Goal: Information Seeking & Learning: Compare options

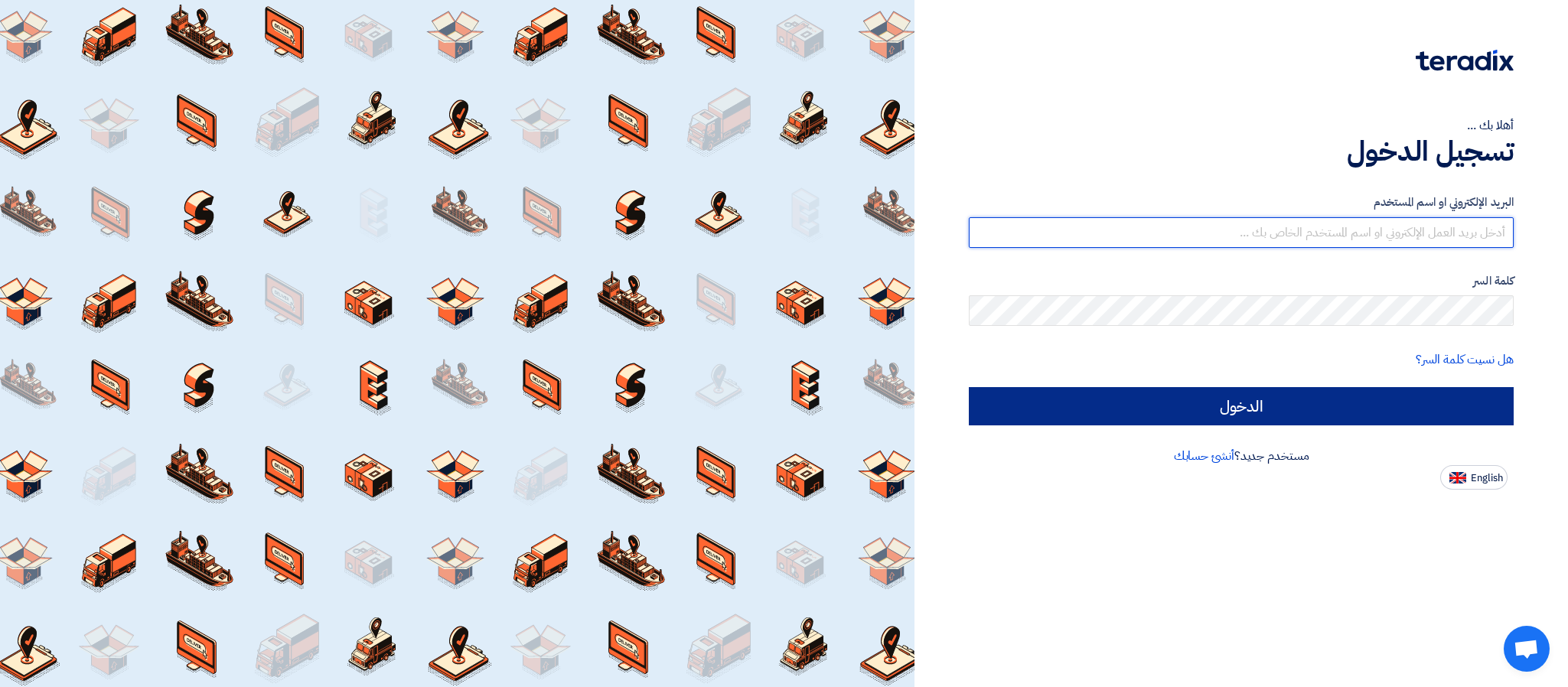
type input "[PERSON_NAME][EMAIL_ADDRESS][DOMAIN_NAME]"
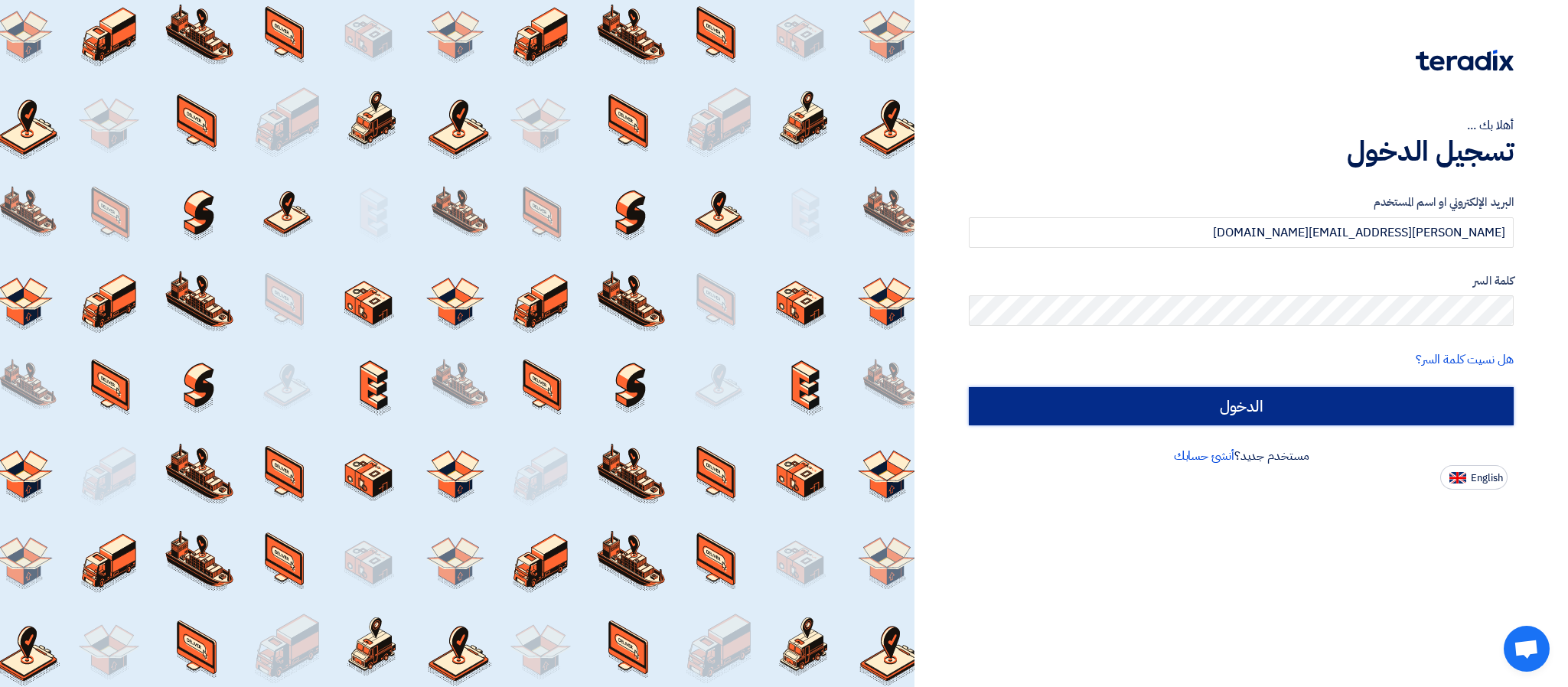
click at [1084, 401] on input "الدخول" at bounding box center [1240, 406] width 544 height 38
type input "Sign in"
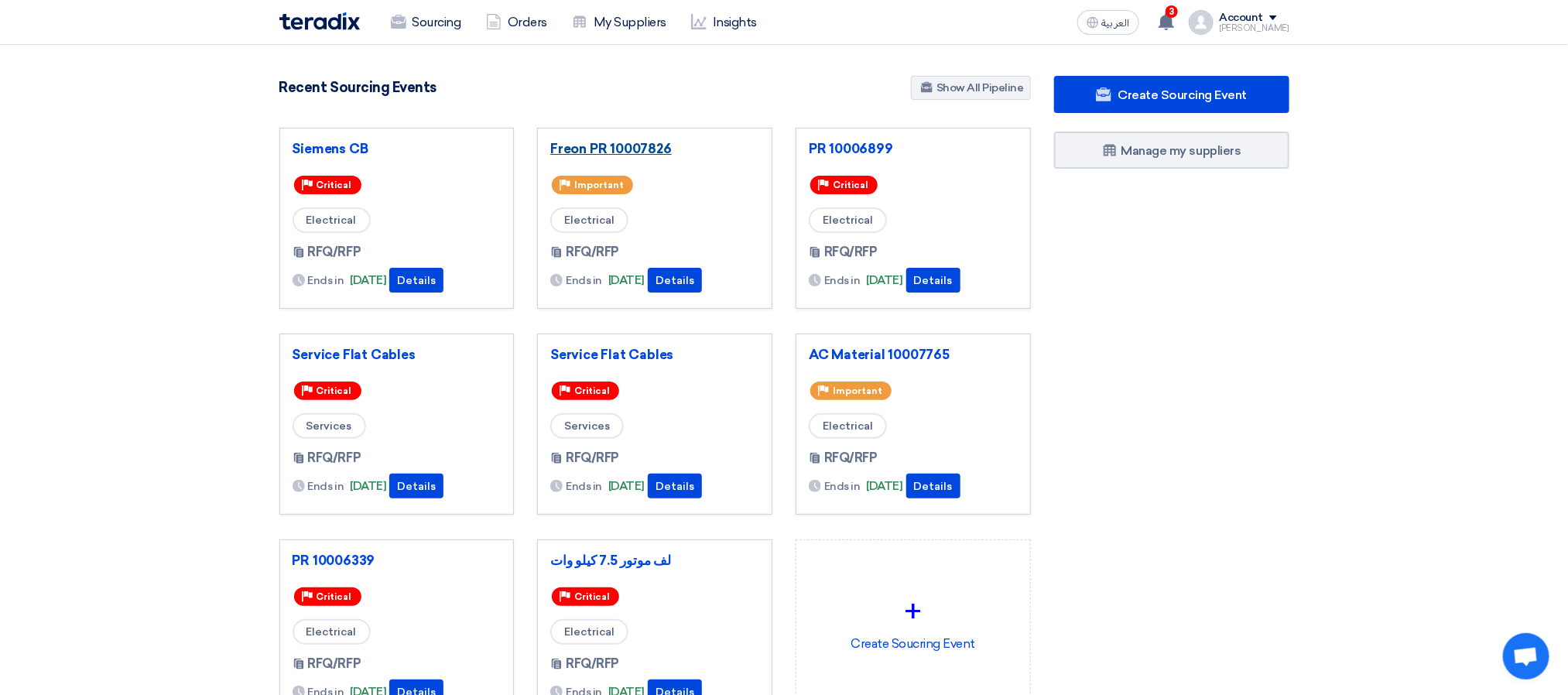
click at [593, 148] on link "Freon PR 10007826" at bounding box center [654, 148] width 209 height 15
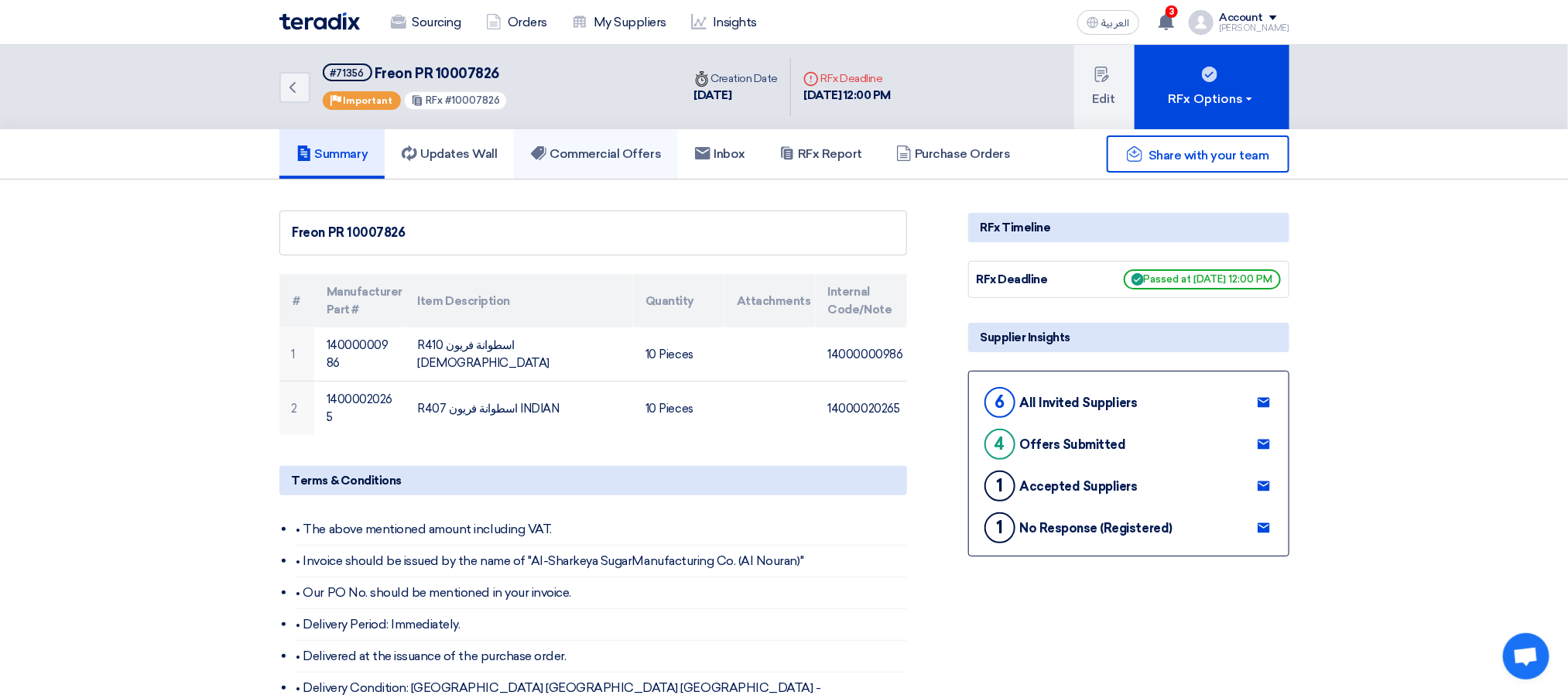
click at [636, 147] on h5 "Commercial Offers" at bounding box center [596, 154] width 130 height 15
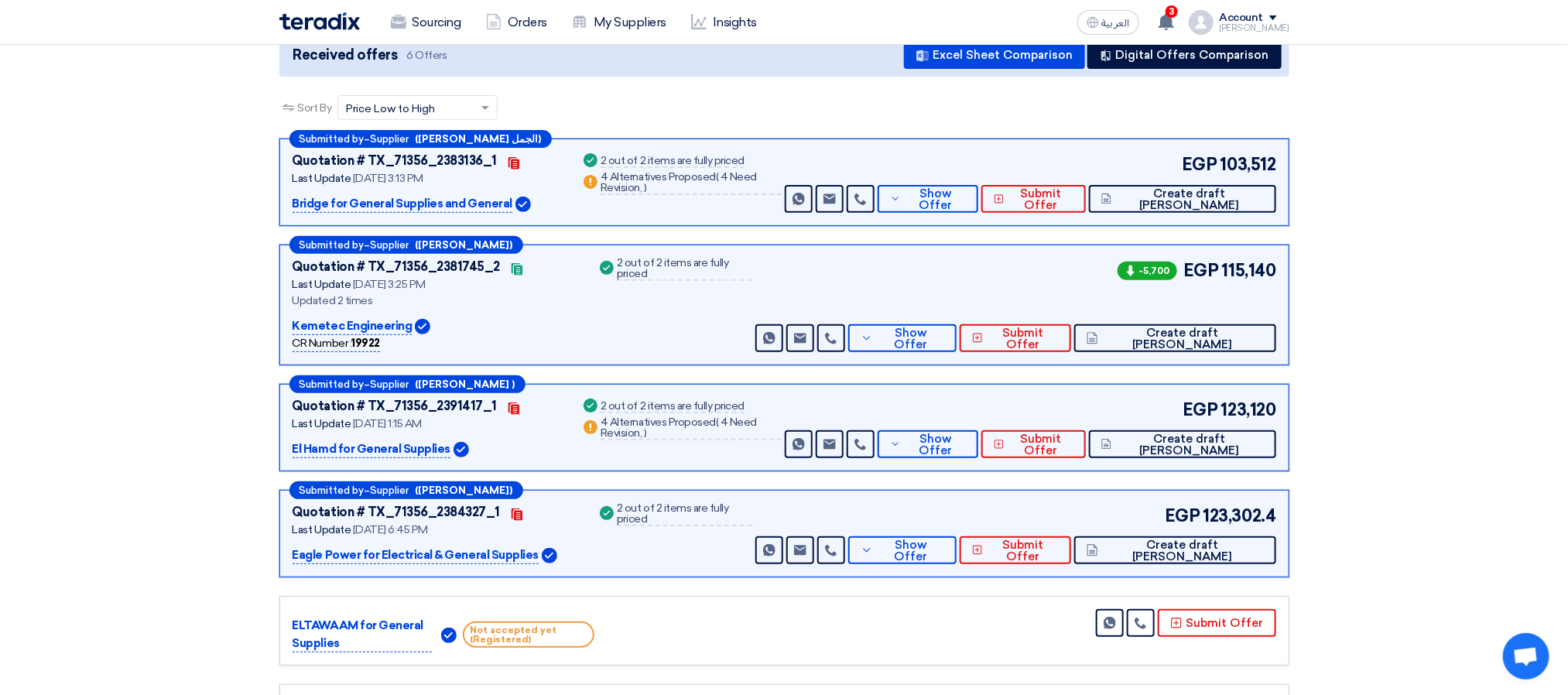
scroll to position [232, 0]
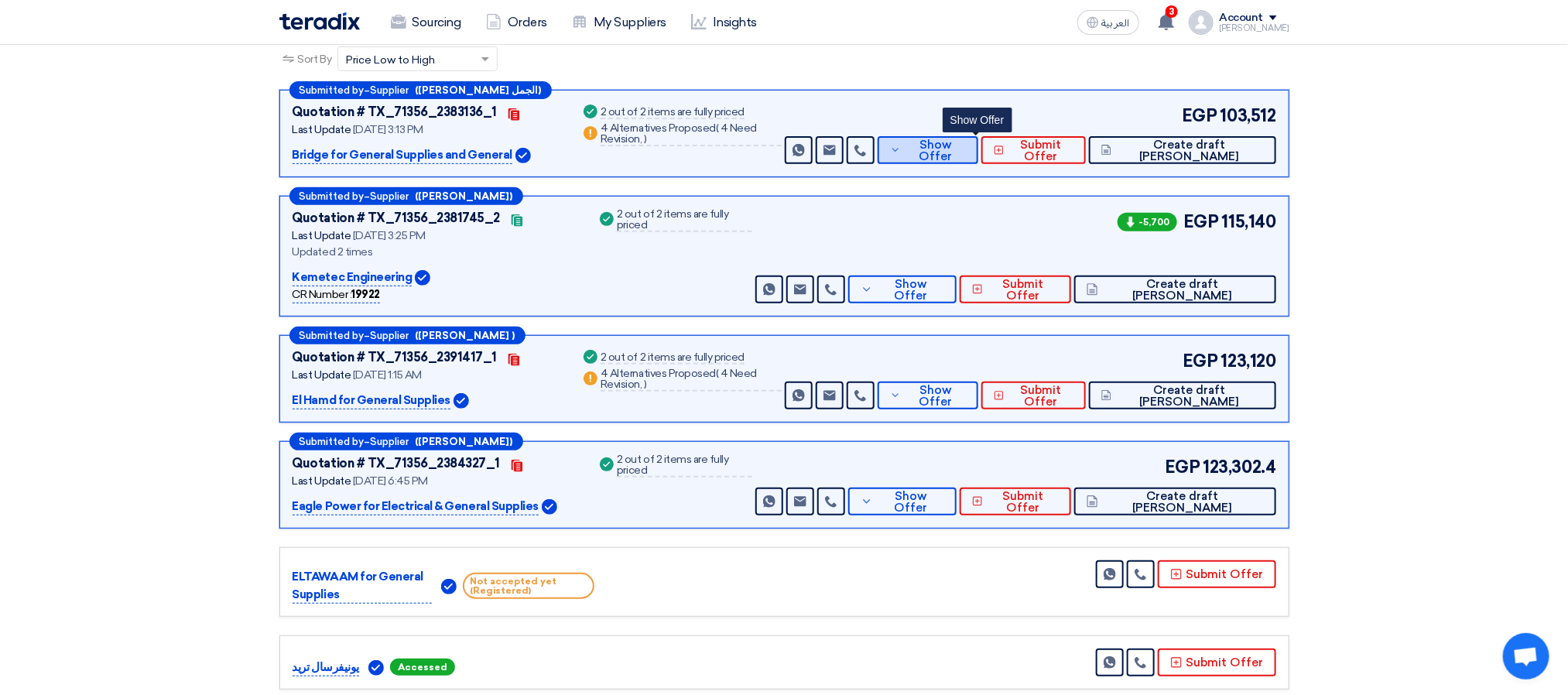
click at [978, 159] on button "Show Offer" at bounding box center [927, 150] width 100 height 28
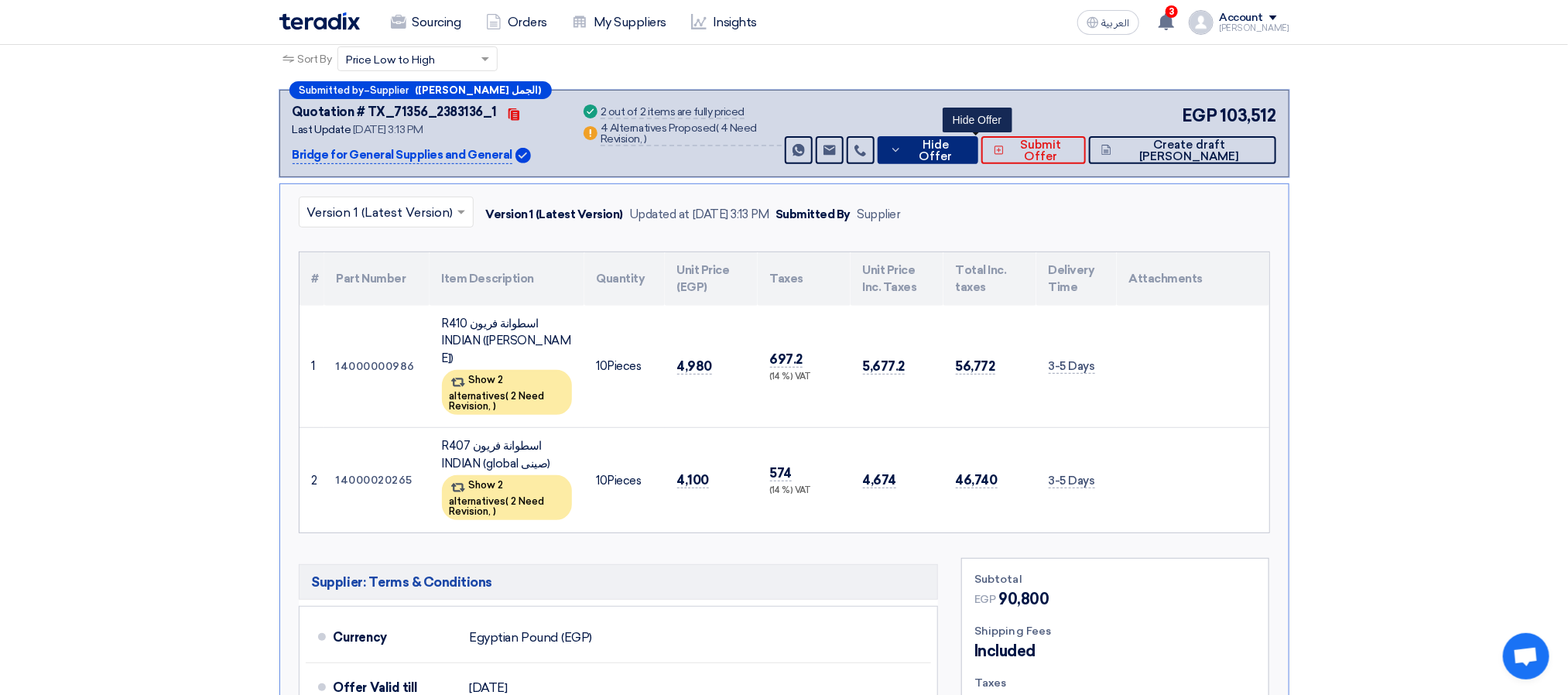
drag, startPoint x: 973, startPoint y: 154, endPoint x: 984, endPoint y: 167, distance: 17.0
click at [966, 154] on span "Hide Offer" at bounding box center [935, 151] width 60 height 23
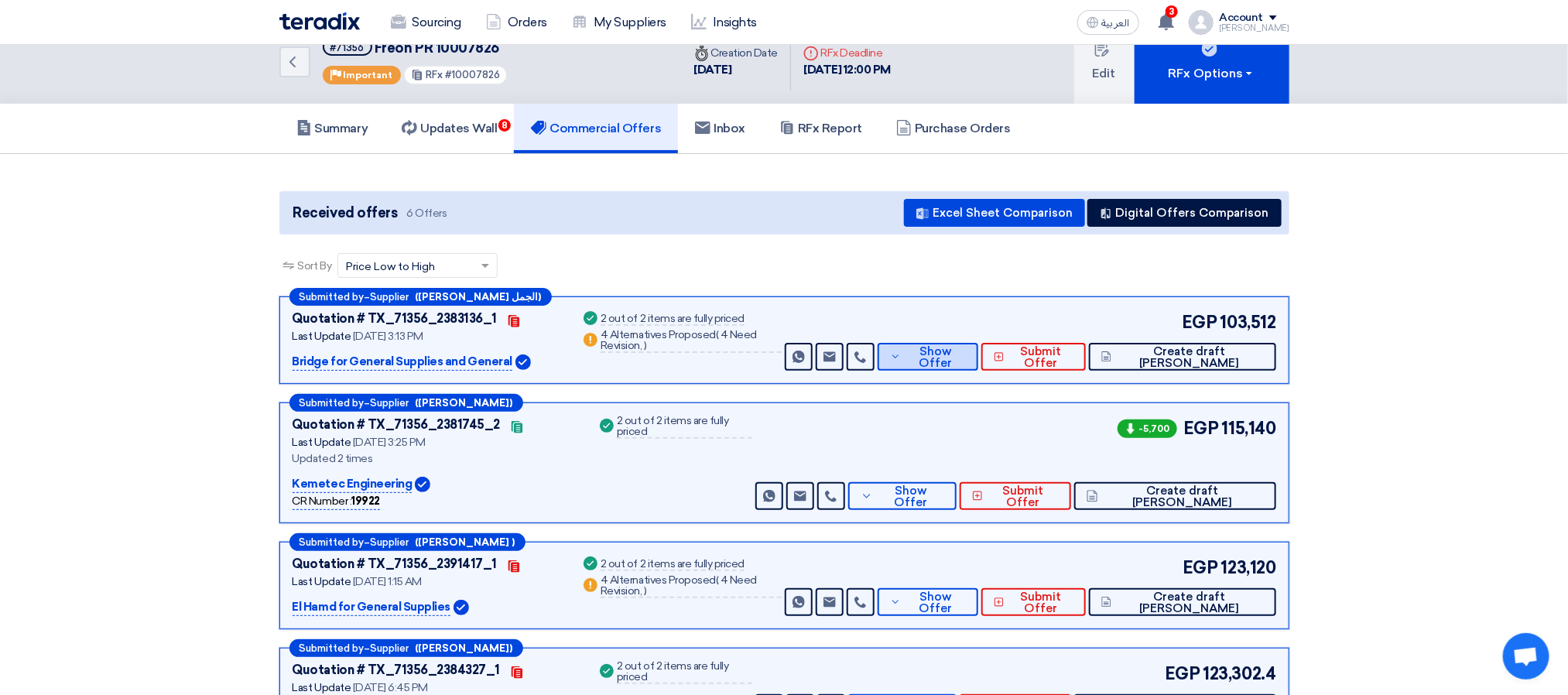
scroll to position [0, 0]
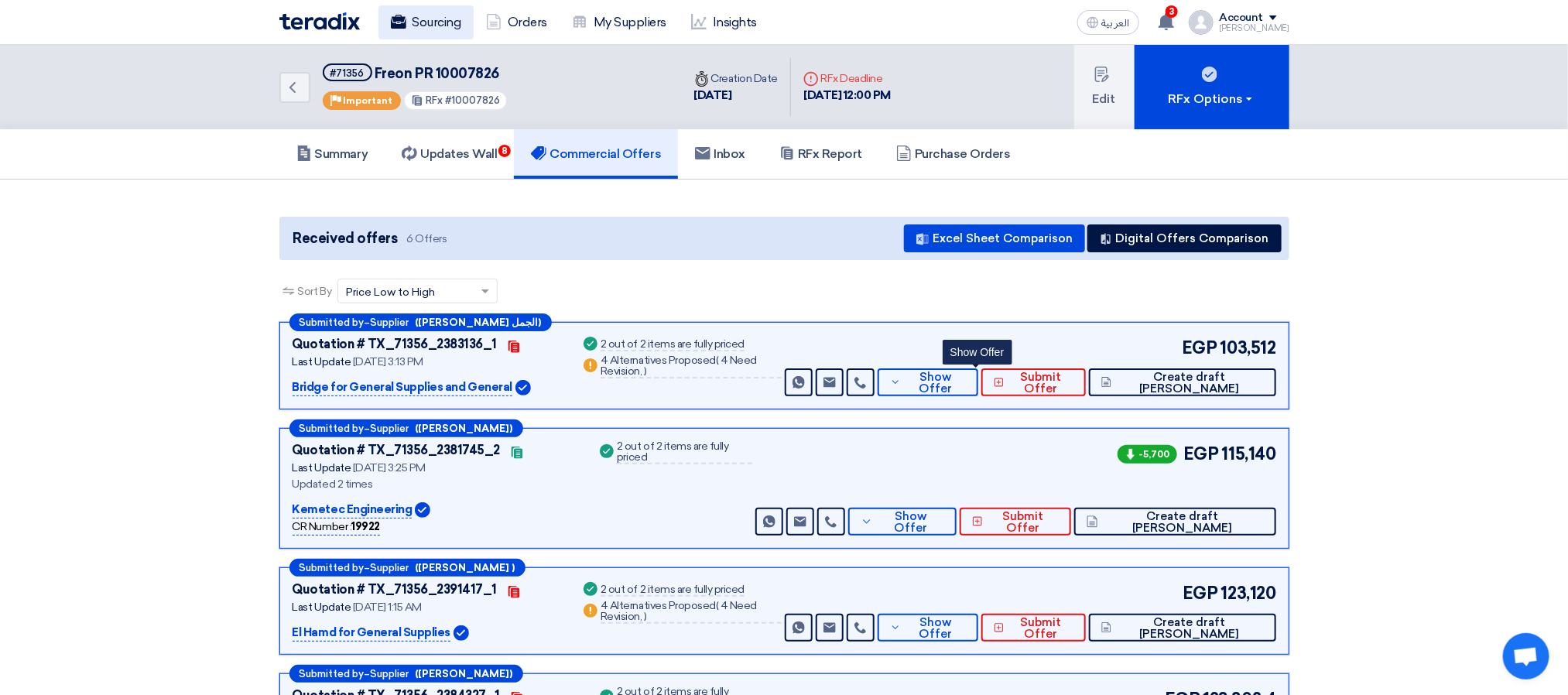
click at [439, 27] on link "Sourcing" at bounding box center [426, 22] width 95 height 34
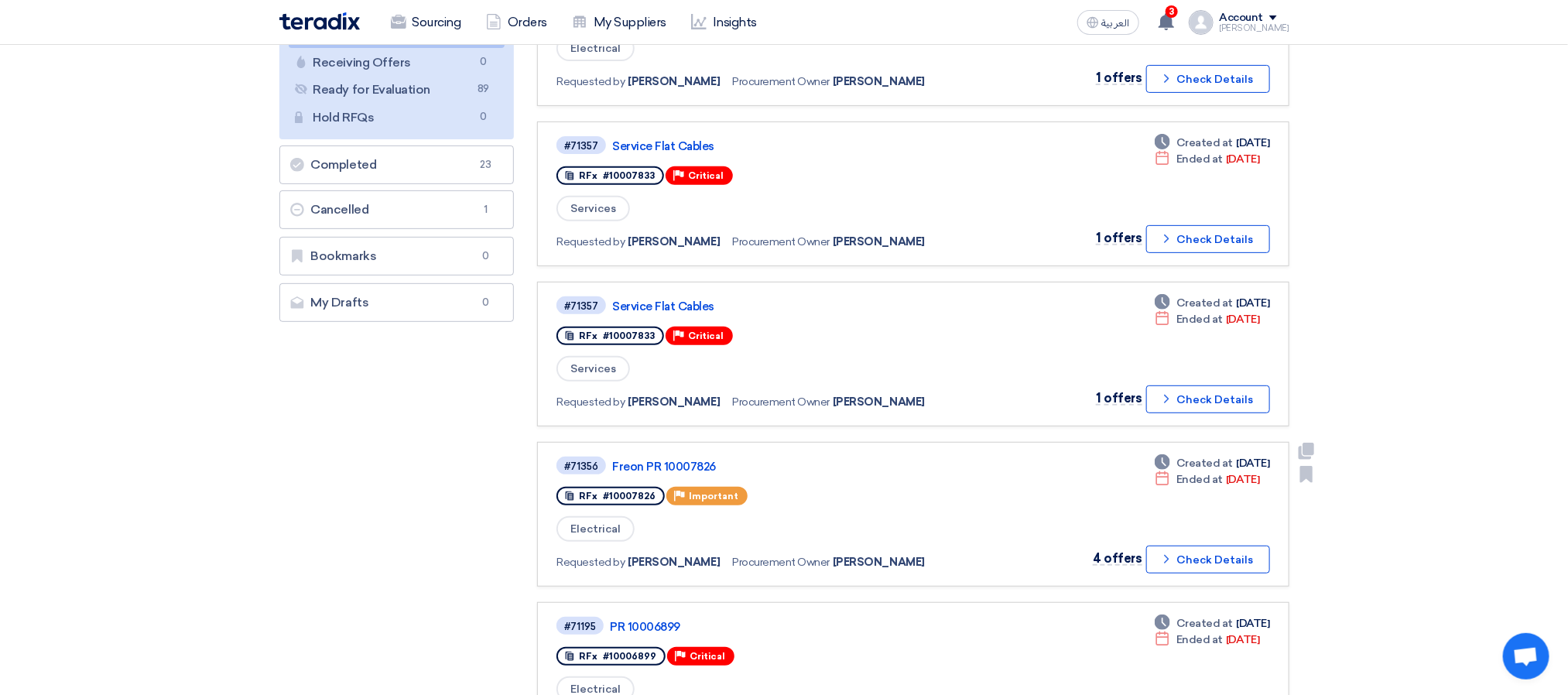
scroll to position [464, 0]
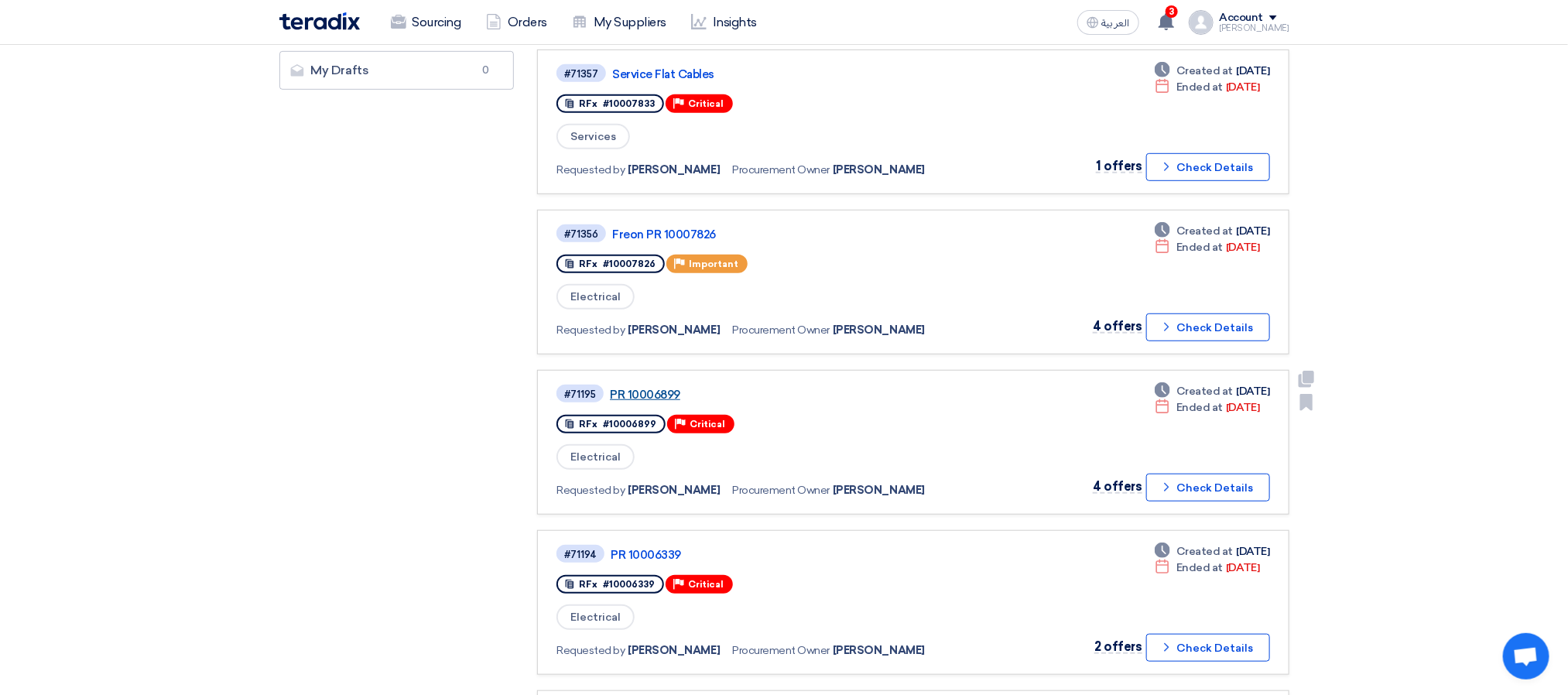
click at [647, 388] on link "PR 10006899" at bounding box center [803, 395] width 387 height 14
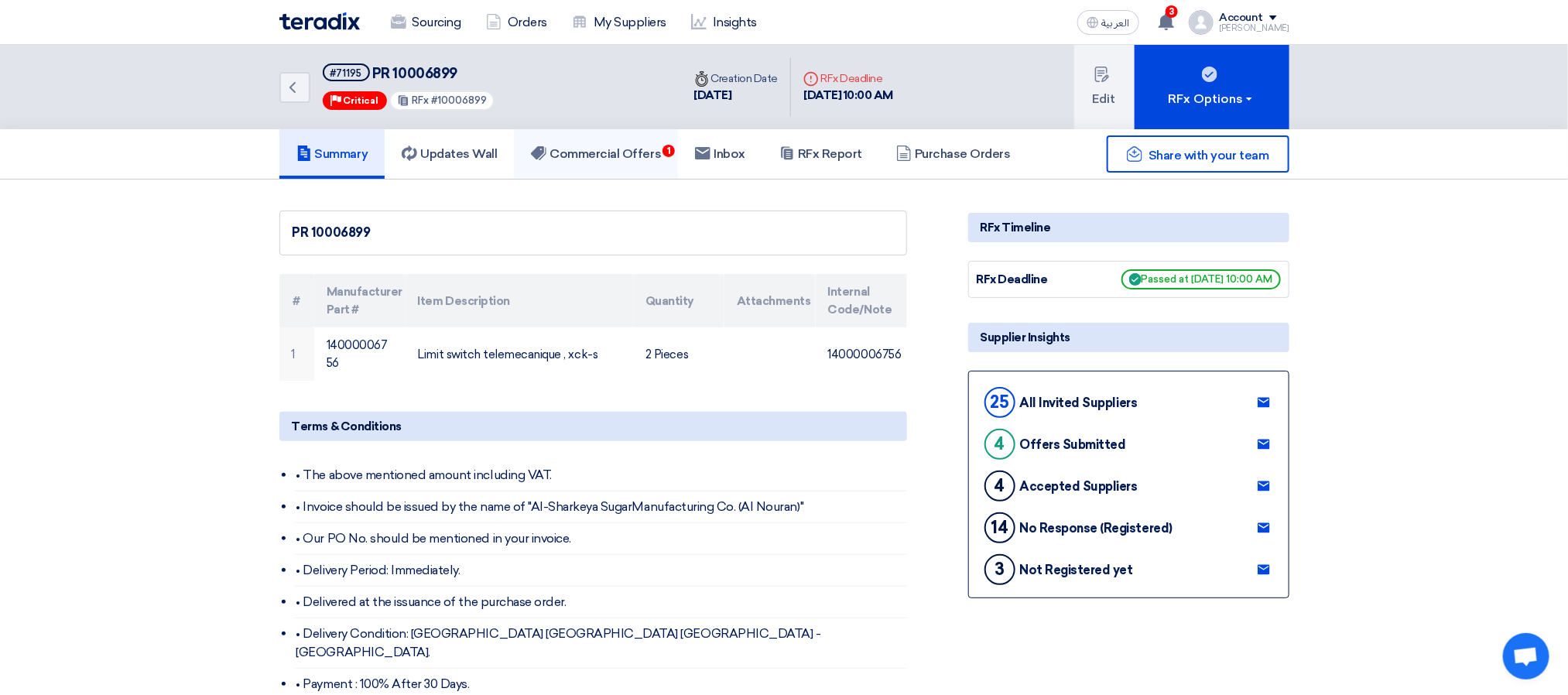
click at [639, 156] on h5 "Commercial Offers 1" at bounding box center [596, 154] width 130 height 15
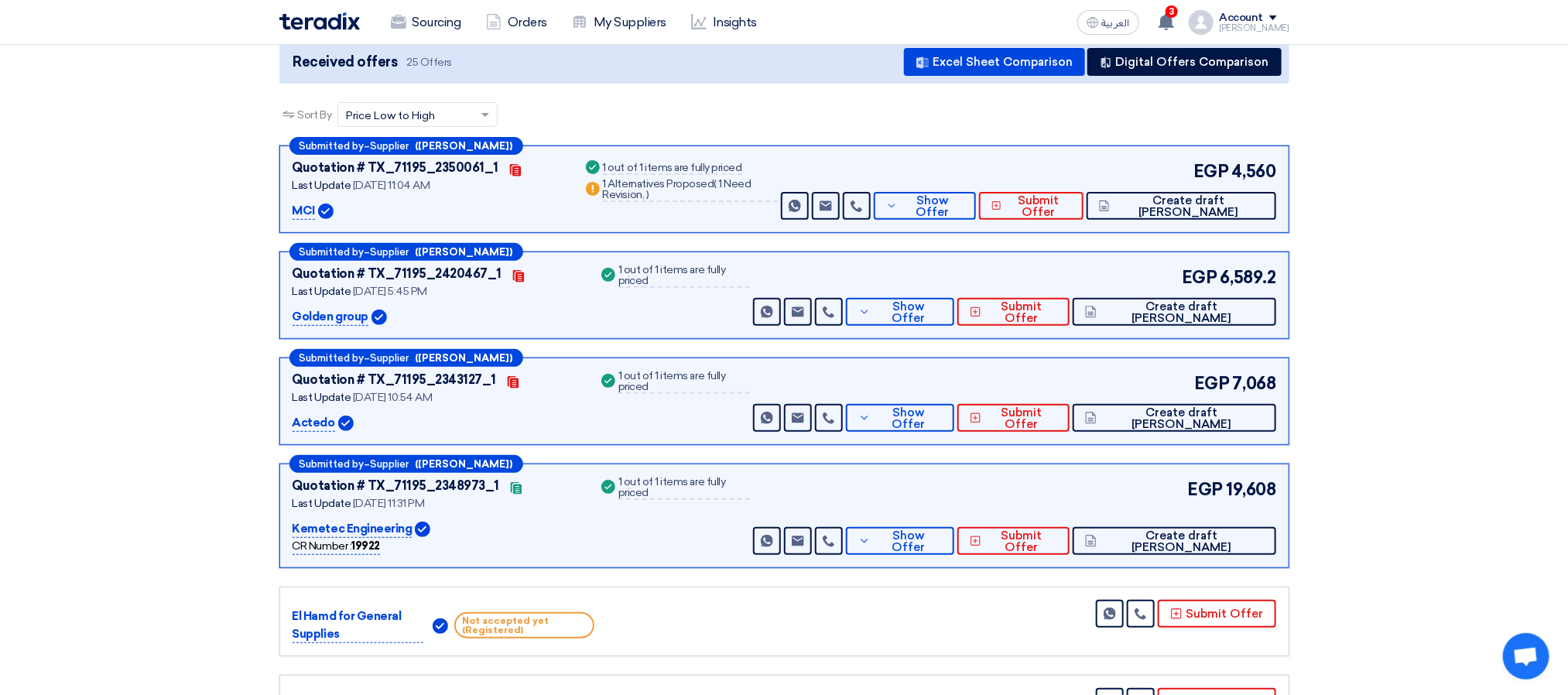
scroll to position [232, 0]
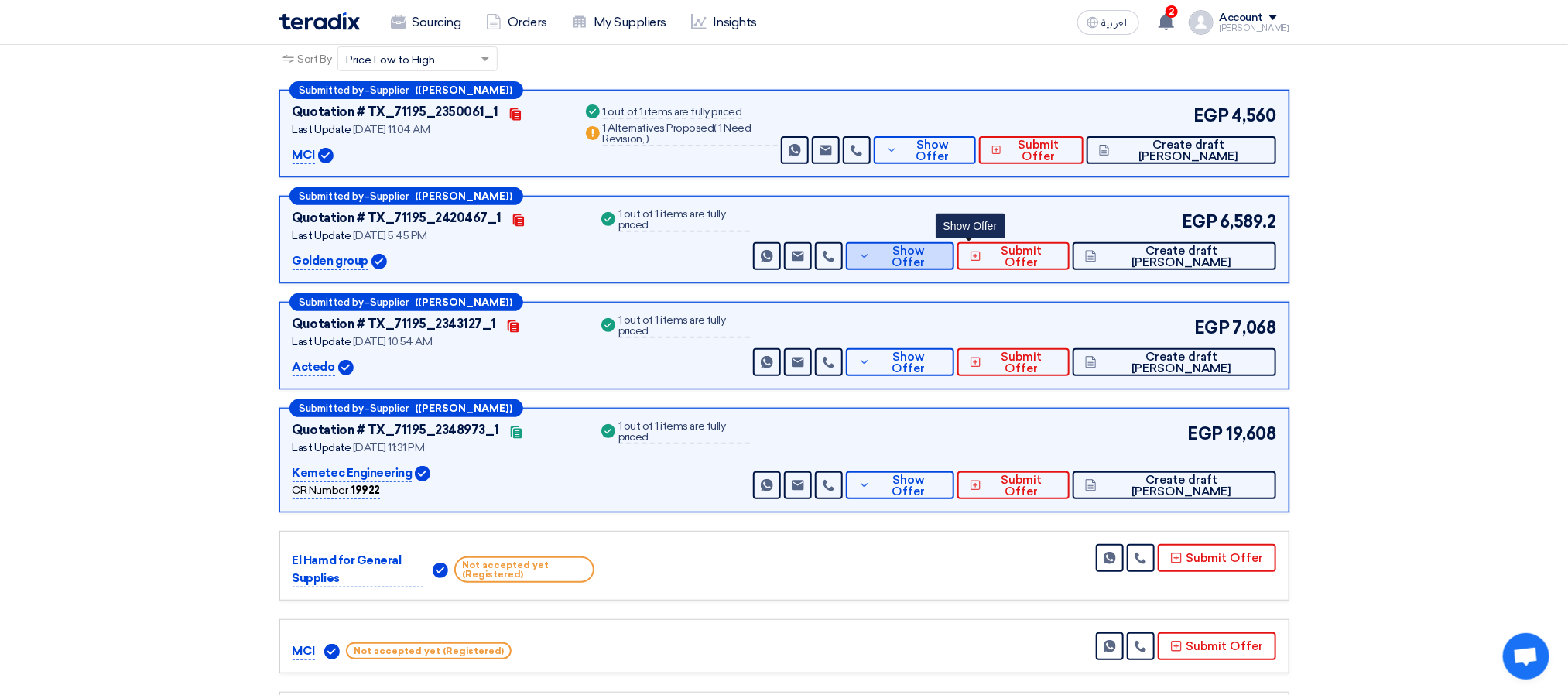
click at [871, 254] on icon at bounding box center [864, 256] width 12 height 12
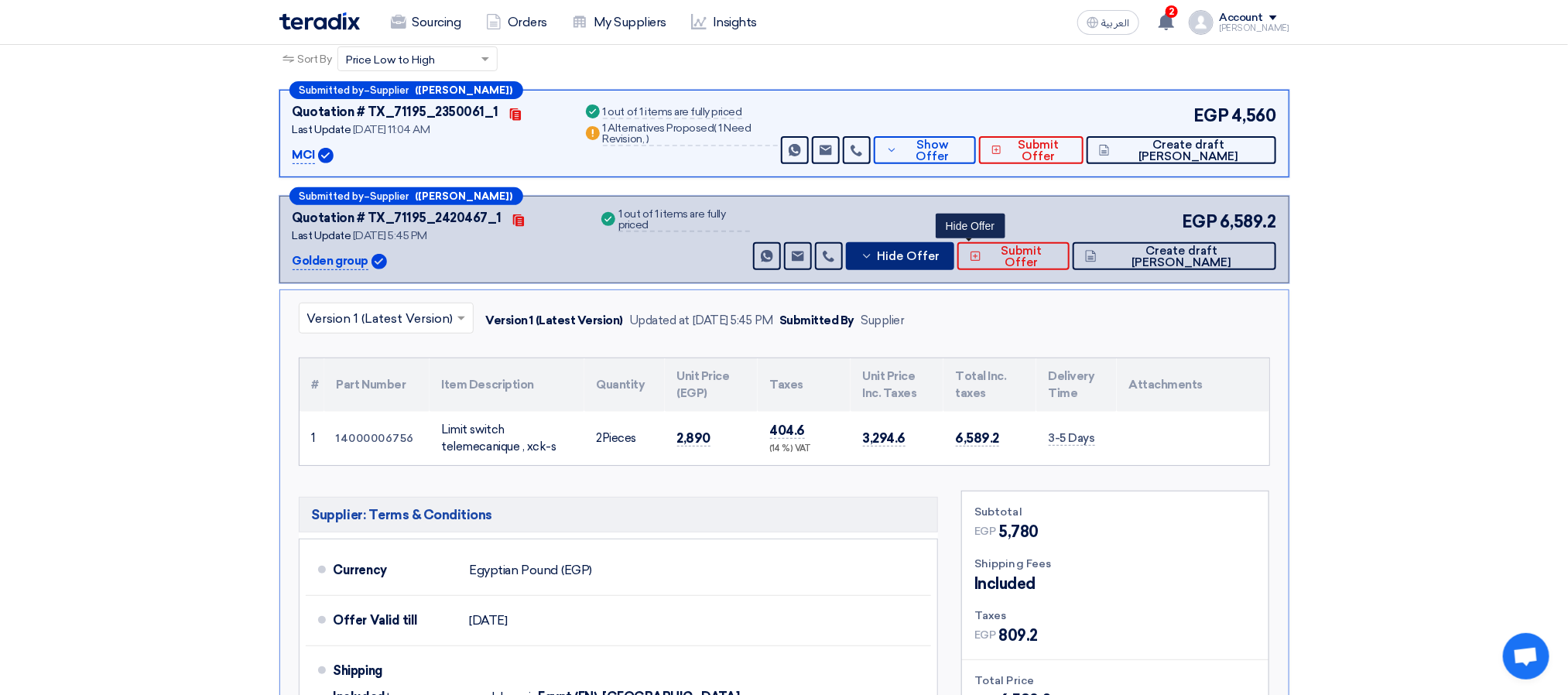
click at [918, 261] on button "Hide Offer" at bounding box center [900, 256] width 109 height 28
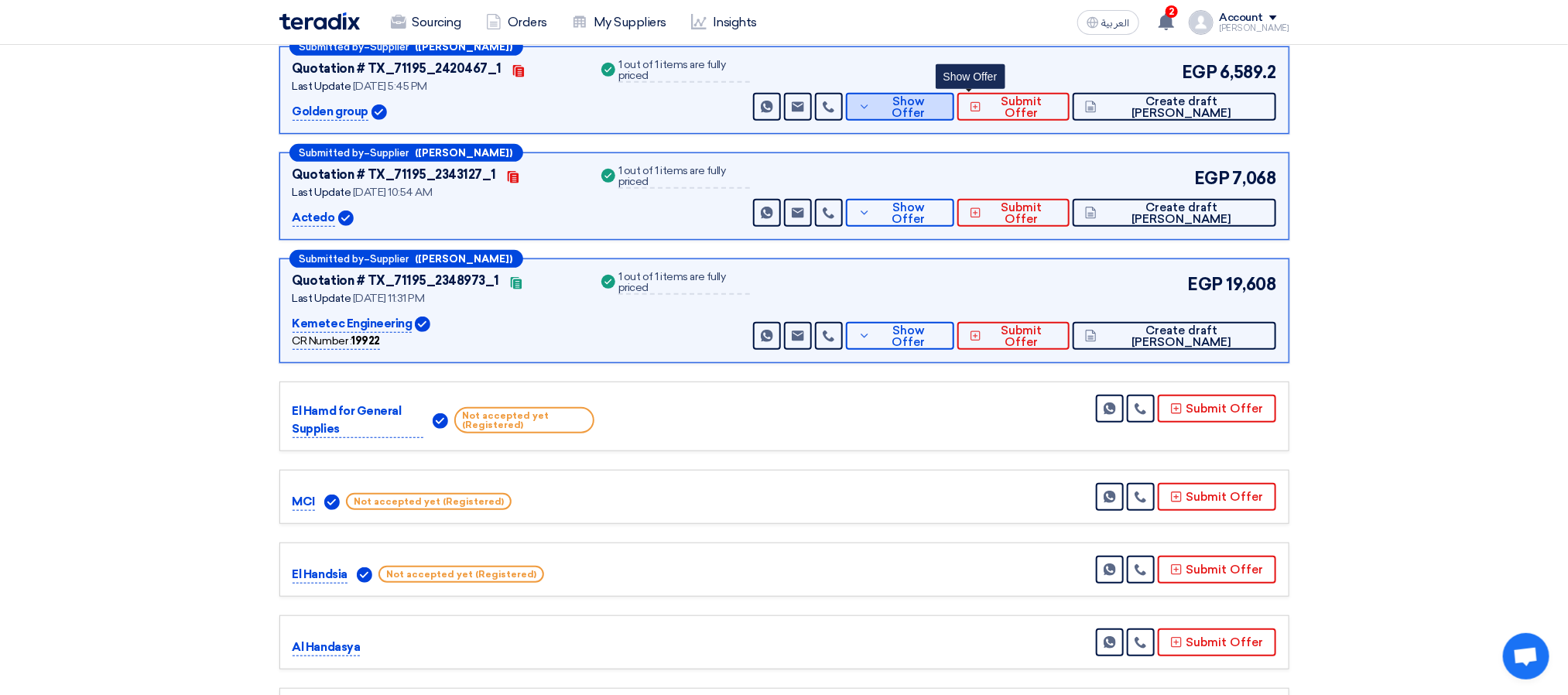
scroll to position [464, 0]
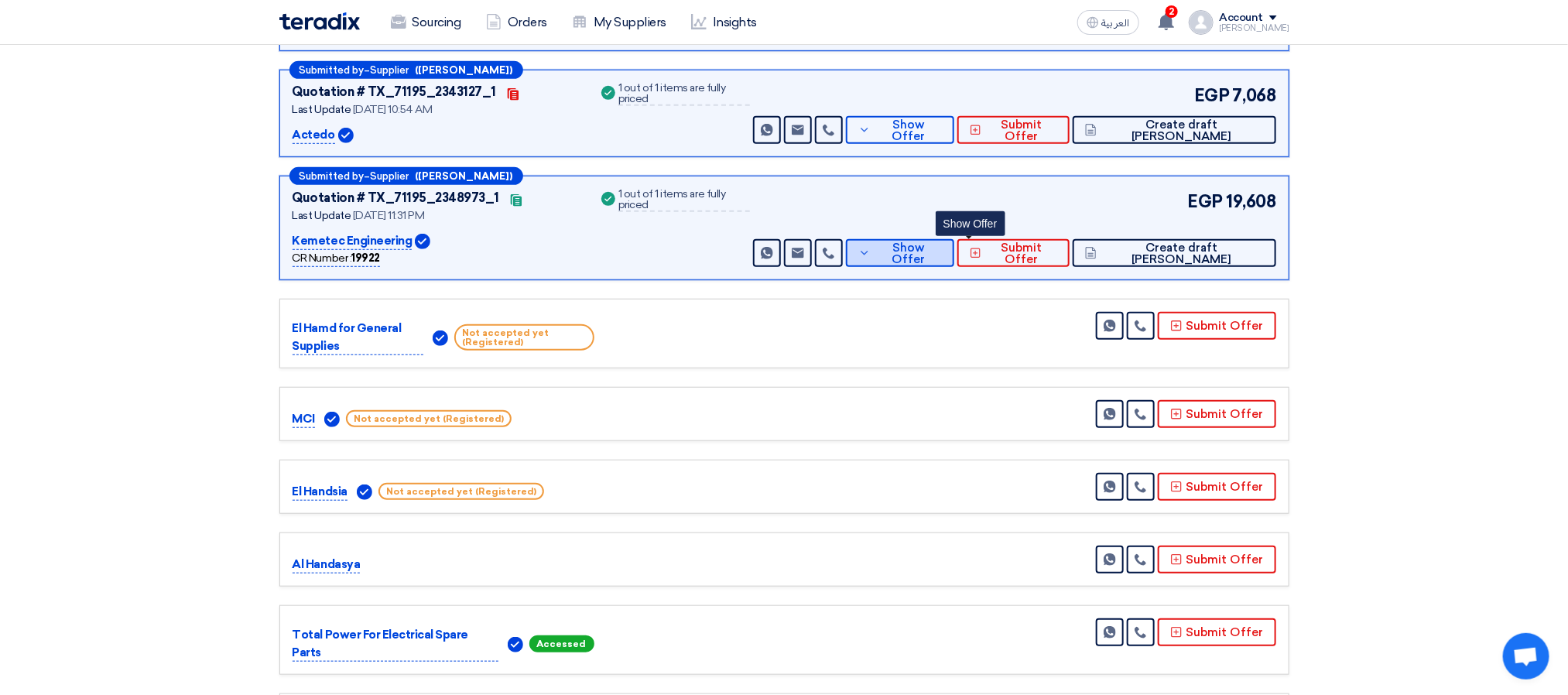
click at [942, 249] on span "Show Offer" at bounding box center [908, 254] width 68 height 23
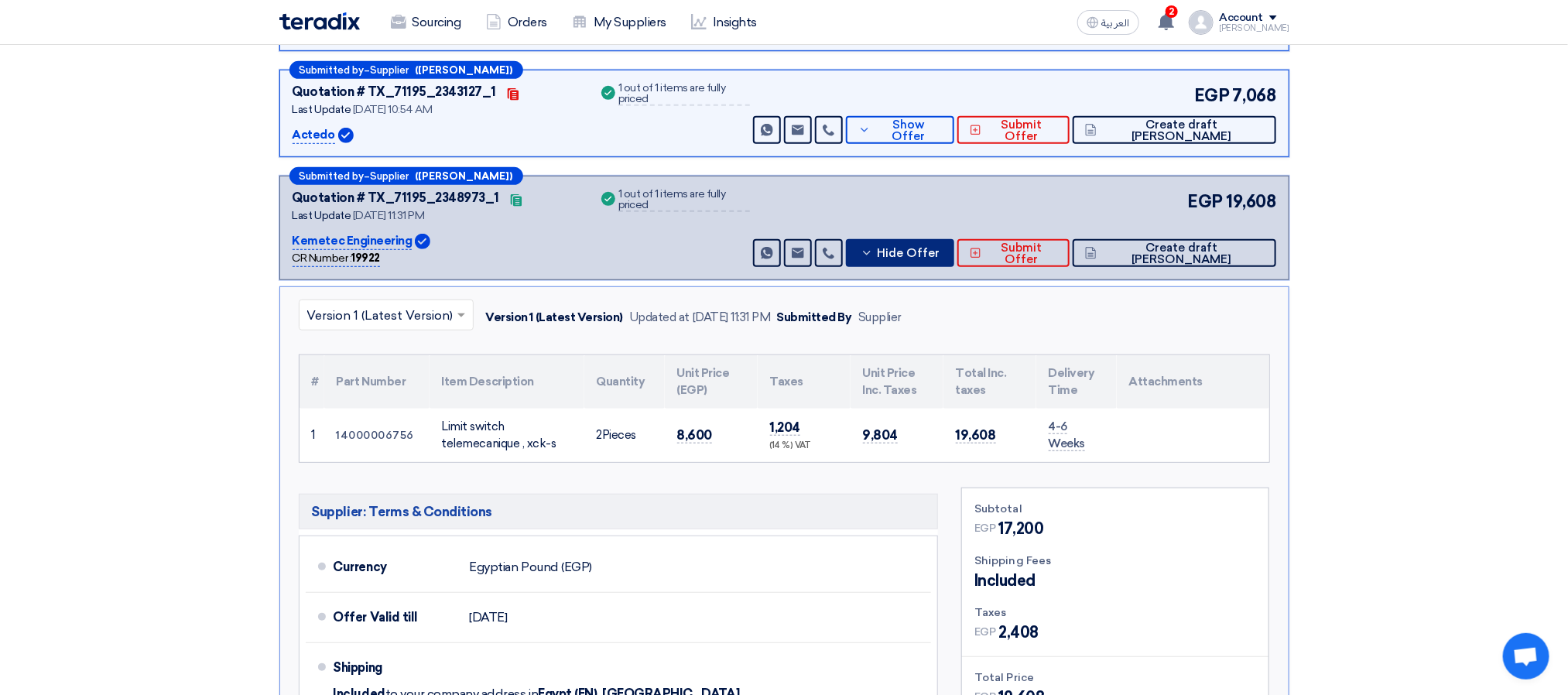
scroll to position [0, 0]
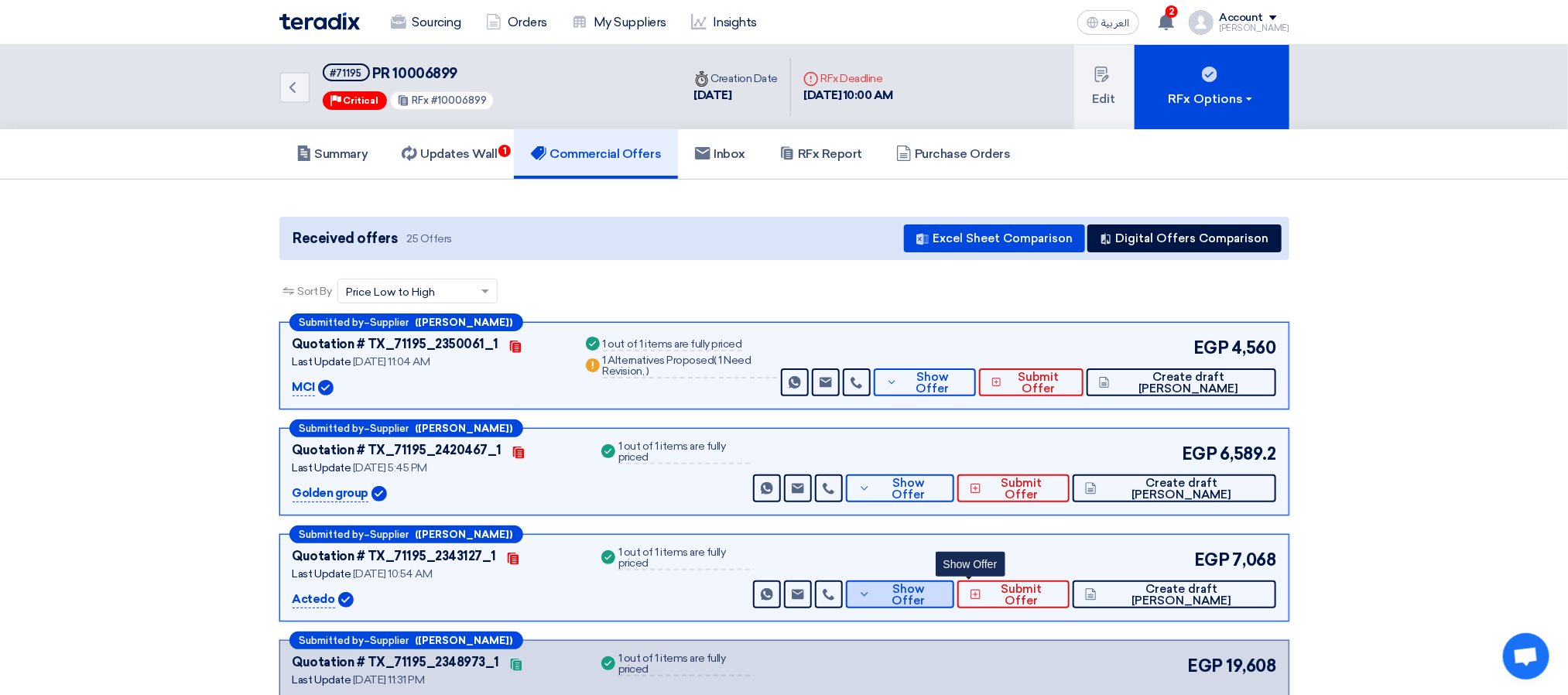
click at [954, 602] on button "Show Offer" at bounding box center [900, 595] width 109 height 28
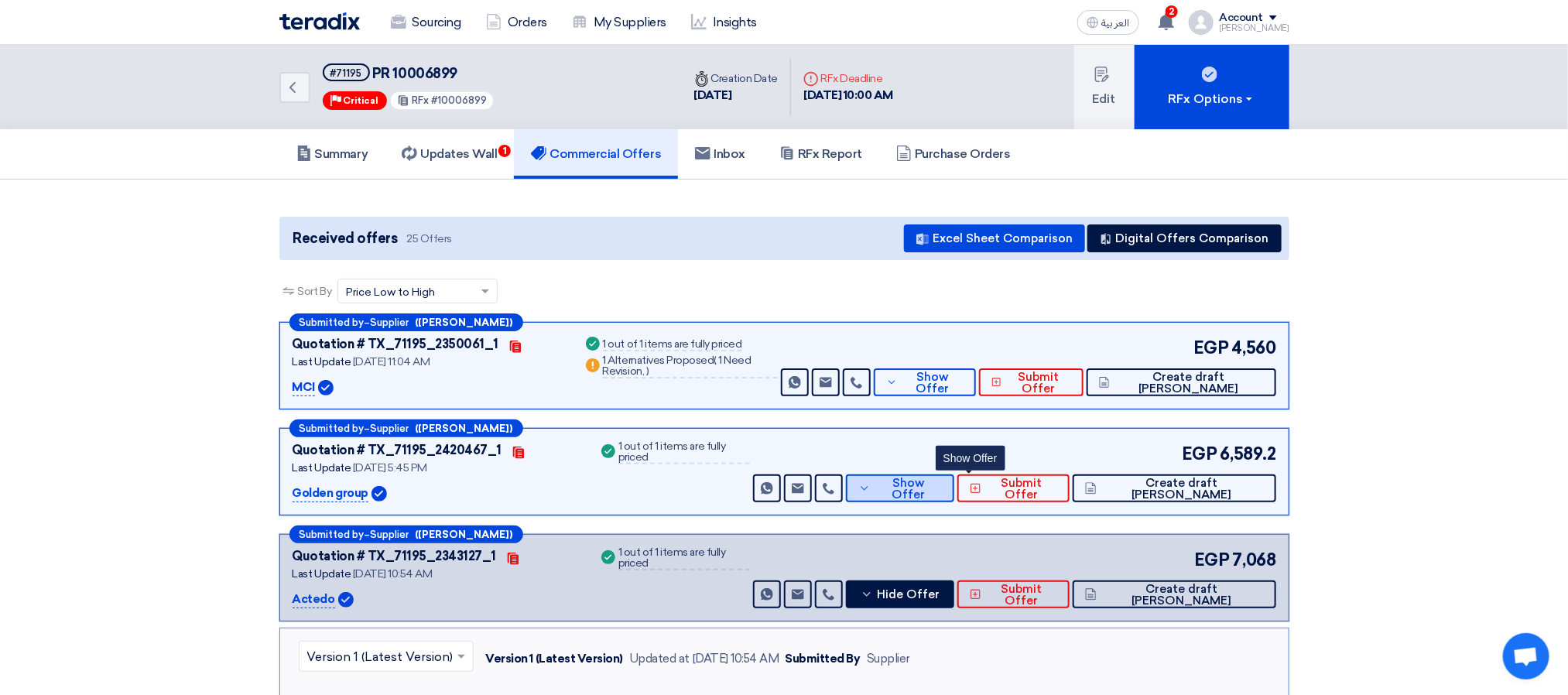
click at [942, 493] on span "Show Offer" at bounding box center [908, 489] width 68 height 23
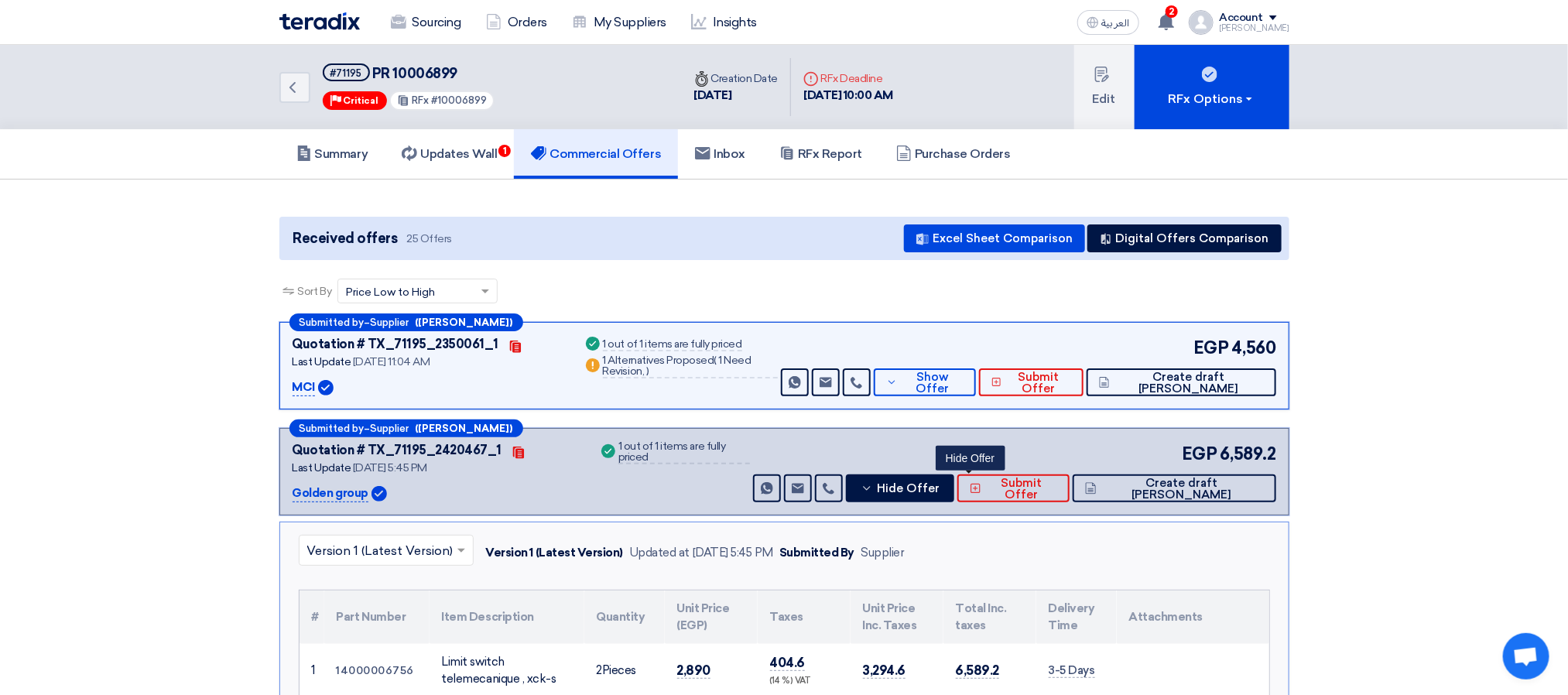
click at [820, 291] on div "Sort By Sort by × Price Low to High ×" at bounding box center [784, 300] width 1010 height 44
